Goal: Task Accomplishment & Management: Manage account settings

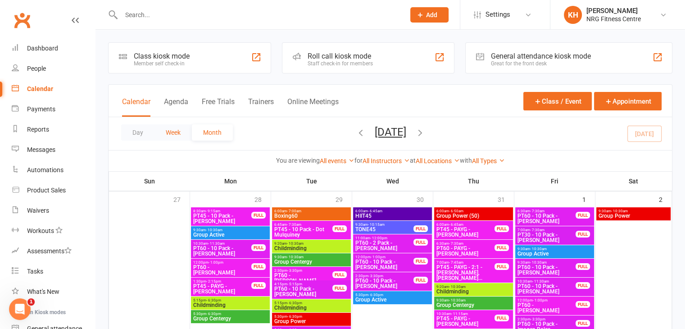
click at [172, 128] on button "Week" at bounding box center [173, 132] width 37 height 16
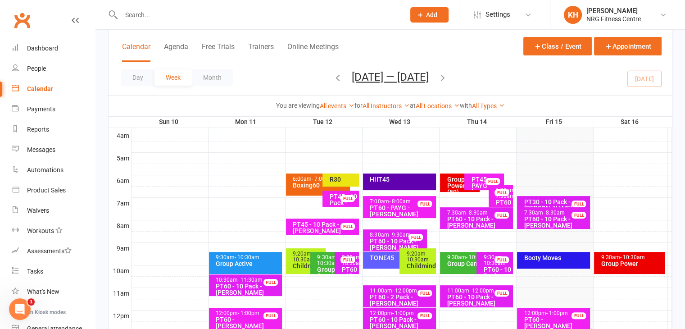
scroll to position [173, 0]
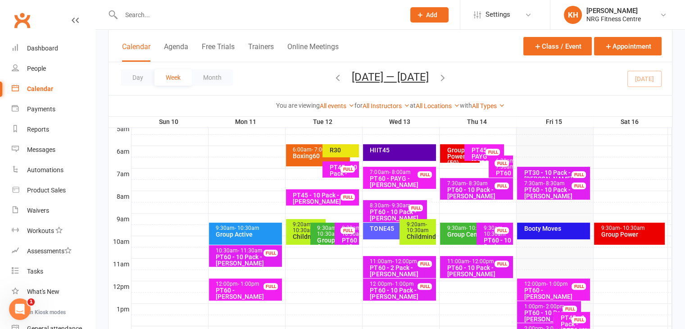
click at [565, 234] on div "Booty Moves" at bounding box center [553, 231] width 73 height 17
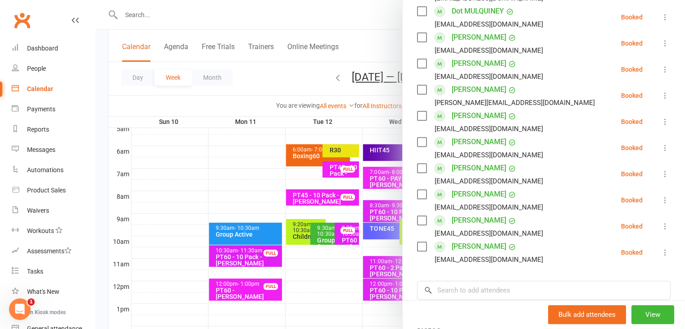
scroll to position [334, 0]
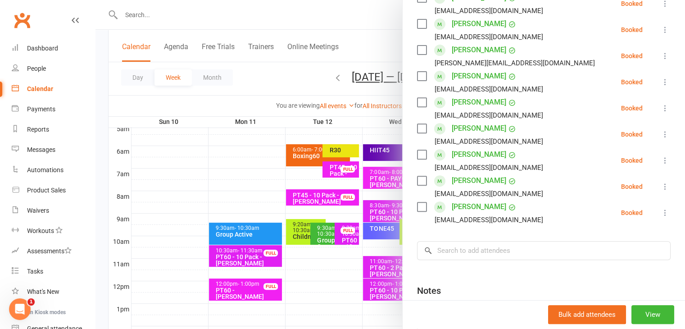
click at [421, 102] on label at bounding box center [421, 102] width 9 height 9
click at [418, 152] on label at bounding box center [421, 154] width 9 height 9
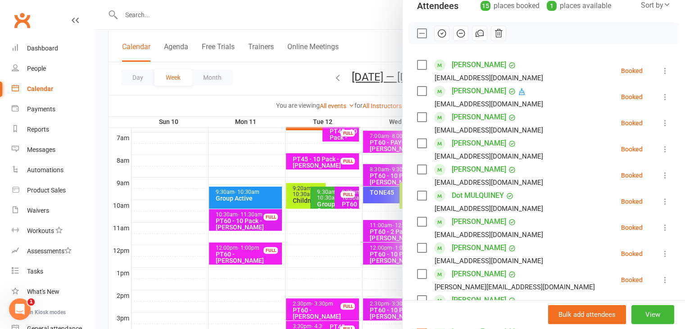
scroll to position [92, 0]
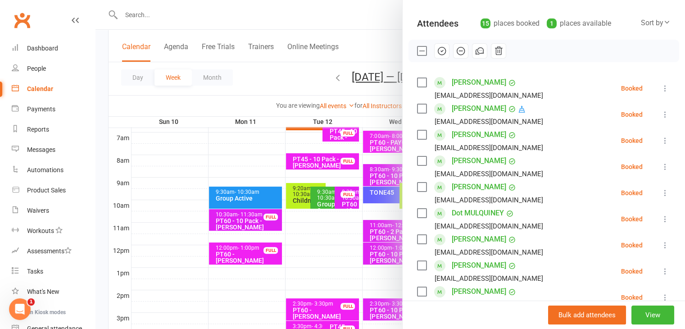
click at [417, 84] on label at bounding box center [421, 82] width 9 height 9
click at [413, 185] on div "Class kiosk mode Roll call 9:30 AM - 10:15 AM, Friday, August, 15, 2025 with Bo…" at bounding box center [544, 287] width 283 height 683
click at [417, 185] on label at bounding box center [421, 187] width 9 height 9
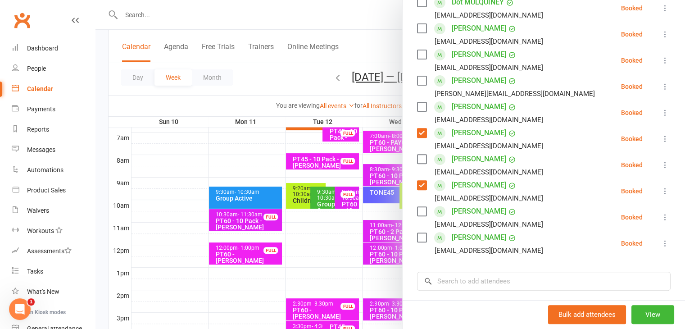
scroll to position [292, 0]
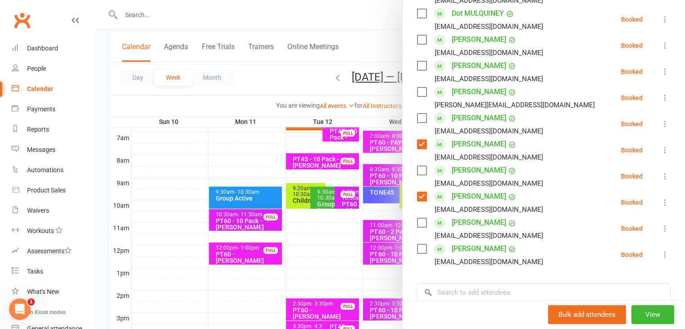
click at [420, 250] on label at bounding box center [421, 248] width 9 height 9
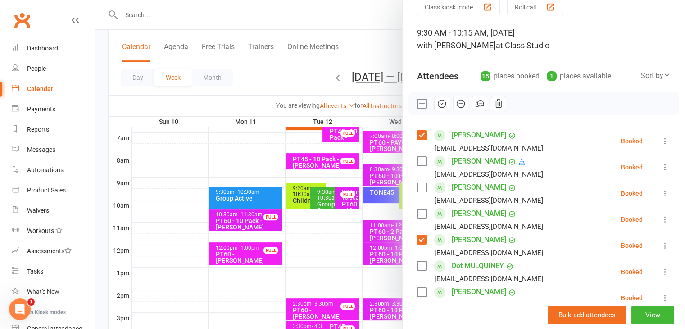
scroll to position [23, 0]
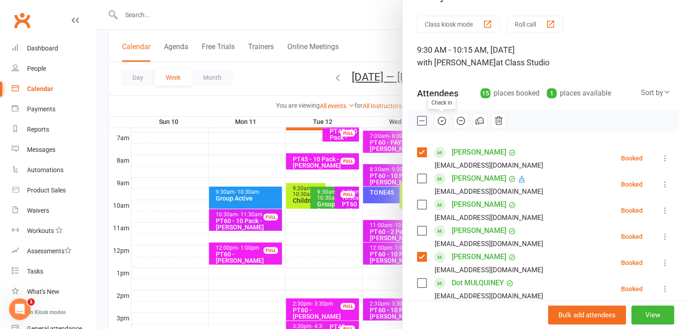
click at [440, 121] on icon "button" at bounding box center [442, 121] width 10 height 10
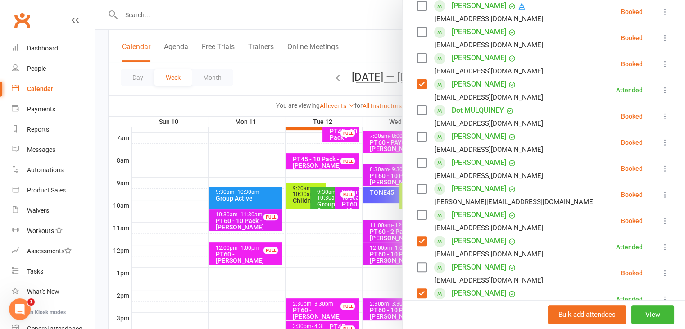
scroll to position [177, 0]
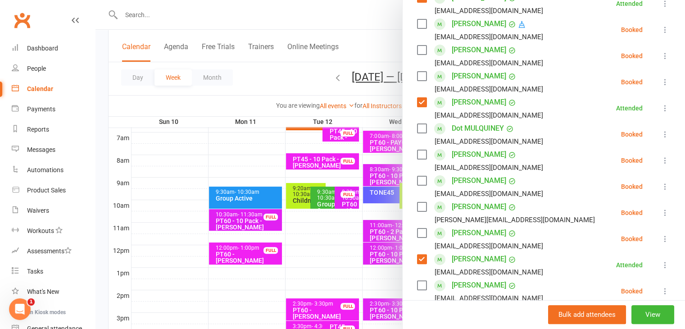
click at [417, 181] on label at bounding box center [421, 180] width 9 height 9
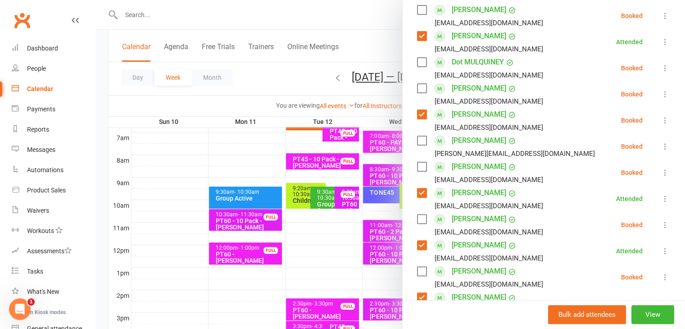
click at [420, 269] on label at bounding box center [421, 271] width 9 height 9
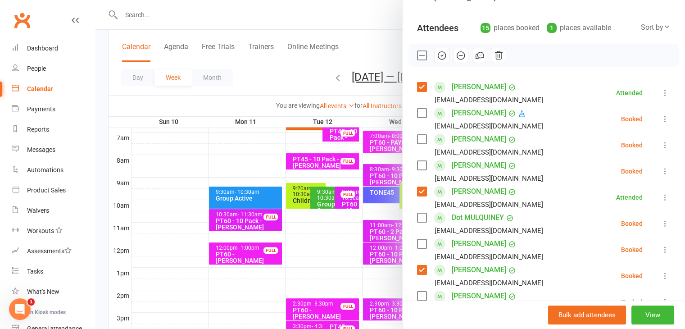
scroll to position [58, 0]
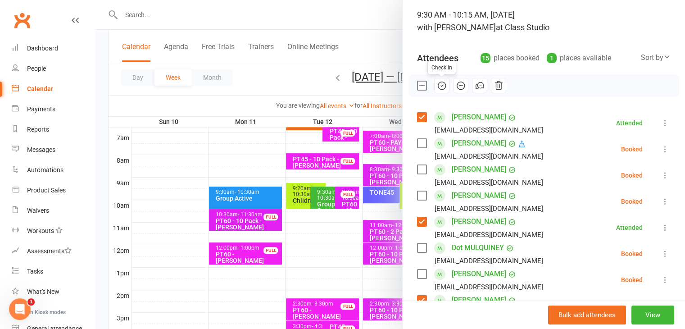
click at [438, 85] on icon "button" at bounding box center [442, 86] width 8 height 8
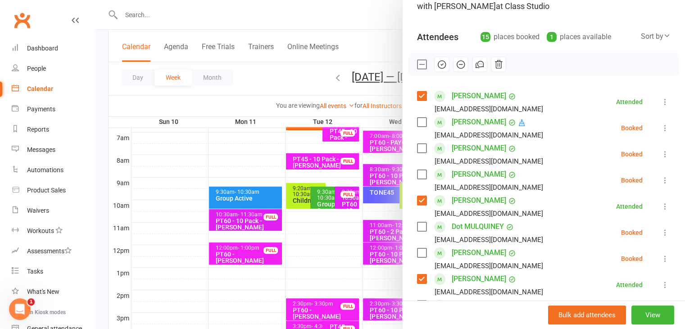
scroll to position [49, 0]
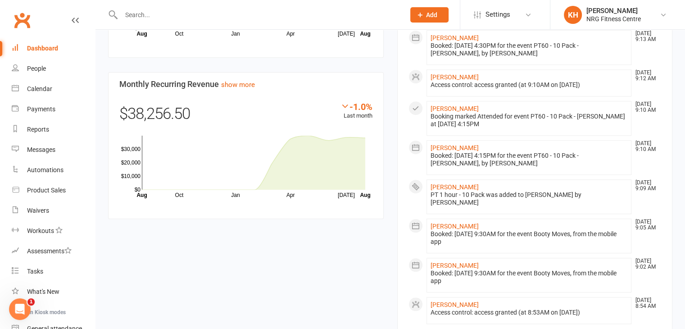
scroll to position [721, 0]
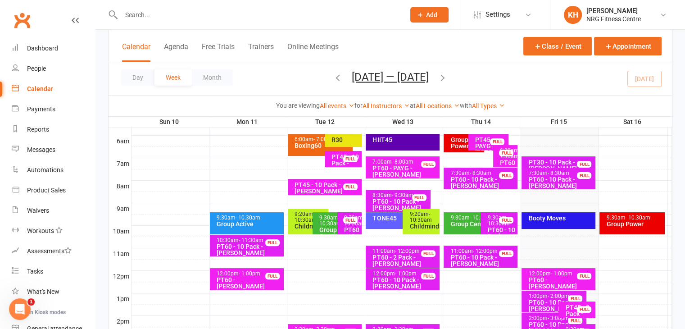
scroll to position [185, 0]
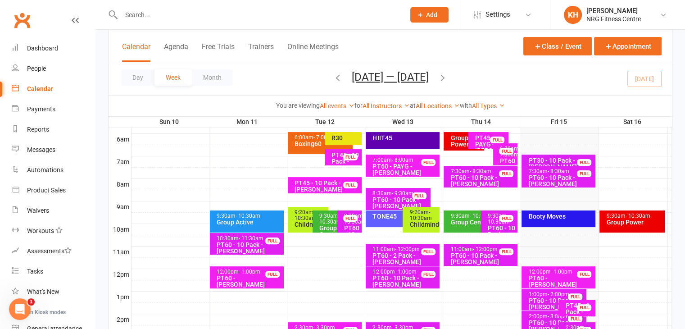
click at [562, 224] on div "Booty Moves" at bounding box center [559, 218] width 74 height 17
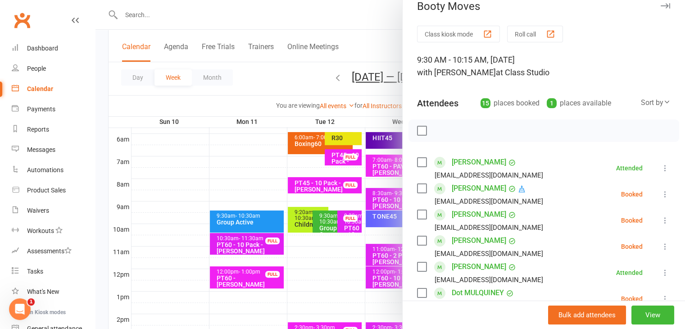
scroll to position [0, 0]
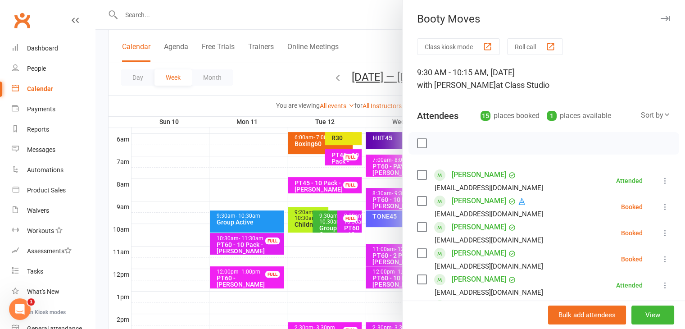
click at [661, 20] on icon "button" at bounding box center [665, 18] width 9 height 5
